Goal: Task Accomplishment & Management: Manage account settings

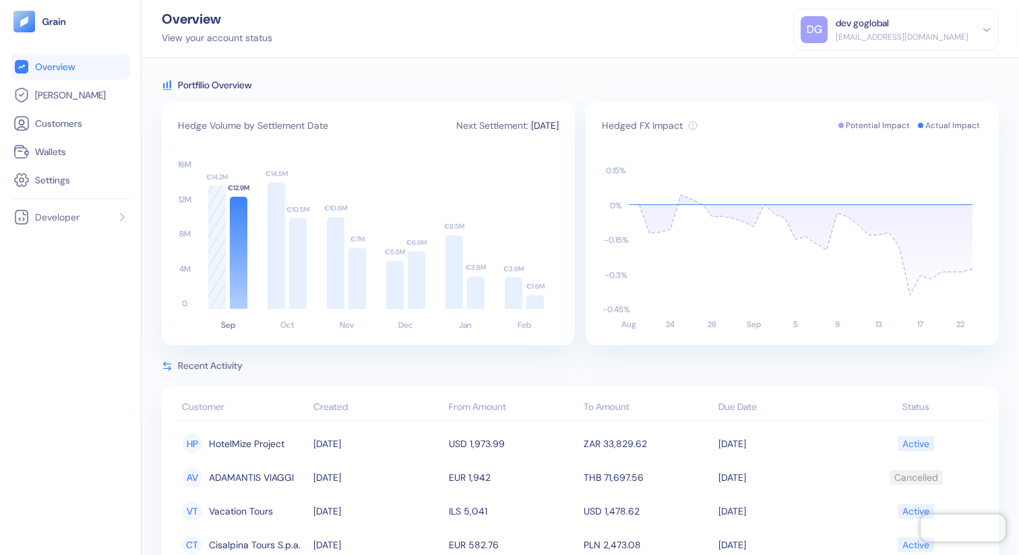
click at [561, 84] on div "Portfilio Overview" at bounding box center [580, 84] width 837 height 13
click at [867, 26] on div "dev goglobal" at bounding box center [862, 23] width 53 height 14
click at [875, 66] on div "Sign Out" at bounding box center [896, 63] width 191 height 22
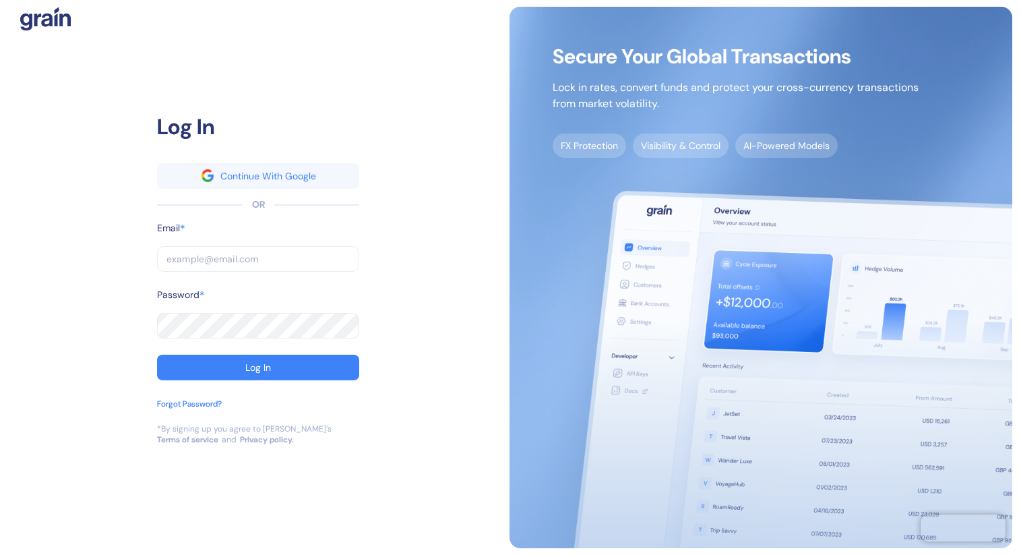
click at [288, 254] on input "text" at bounding box center [258, 259] width 202 height 26
type input "s"
type input "st"
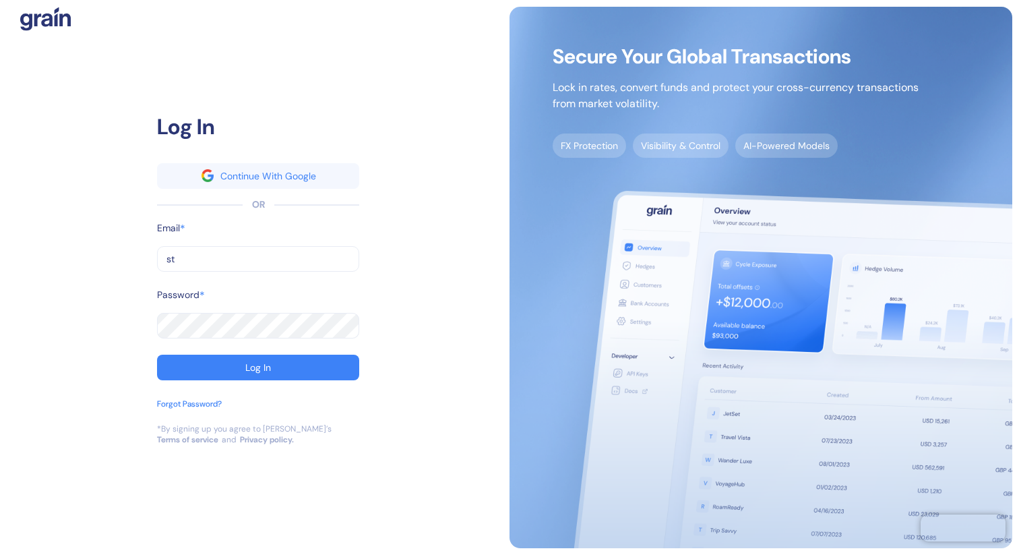
type input "stu"
type input "stub"
type input "stuba"
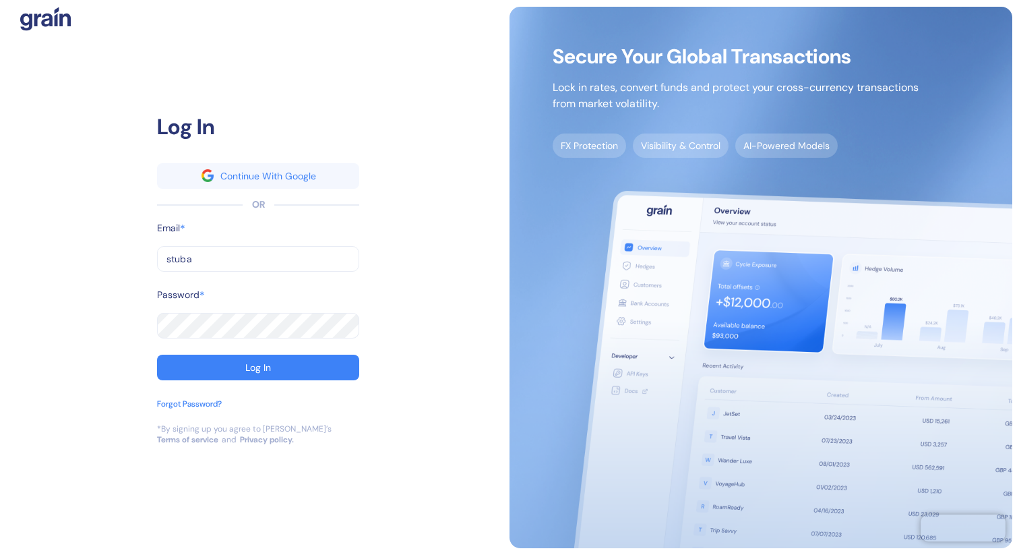
type input "stuba"
type input "[EMAIL_ADDRESS][DOMAIN_NAME]"
